Goal: Transaction & Acquisition: Purchase product/service

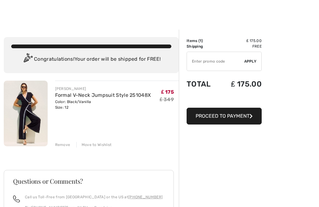
scroll to position [1, 0]
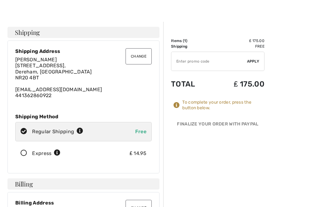
scroll to position [10, 0]
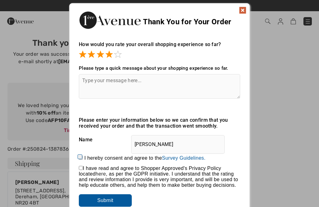
click at [240, 11] on img at bounding box center [242, 10] width 7 height 7
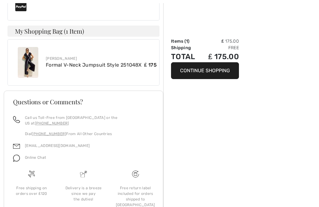
scroll to position [326, 0]
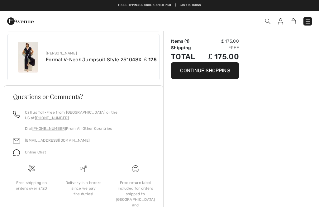
click at [207, 74] on button "Continue Shopping" at bounding box center [205, 70] width 68 height 17
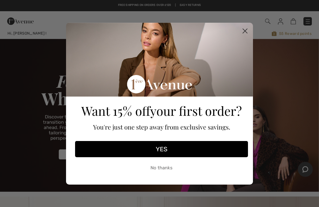
click at [241, 33] on circle "Close dialog" at bounding box center [245, 31] width 10 height 10
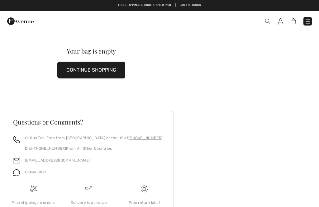
click at [19, 173] on img at bounding box center [16, 173] width 7 height 7
click at [278, 24] on img at bounding box center [280, 21] width 5 height 6
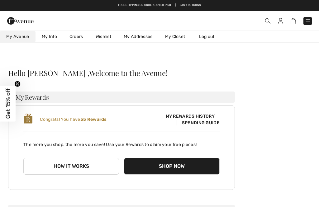
click at [77, 40] on link "Orders" at bounding box center [76, 37] width 26 height 12
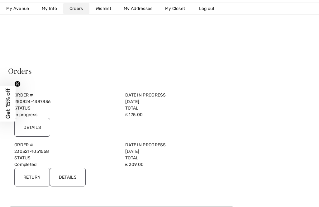
scroll to position [2, 0]
click at [30, 103] on link "250824-1387836" at bounding box center [32, 101] width 36 height 5
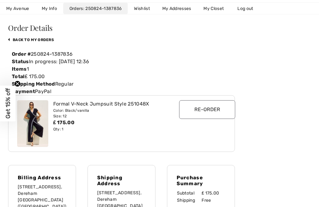
scroll to position [45, 0]
click at [19, 40] on link "back to My Orders" at bounding box center [31, 40] width 46 height 4
